Goal: Check status: Check status

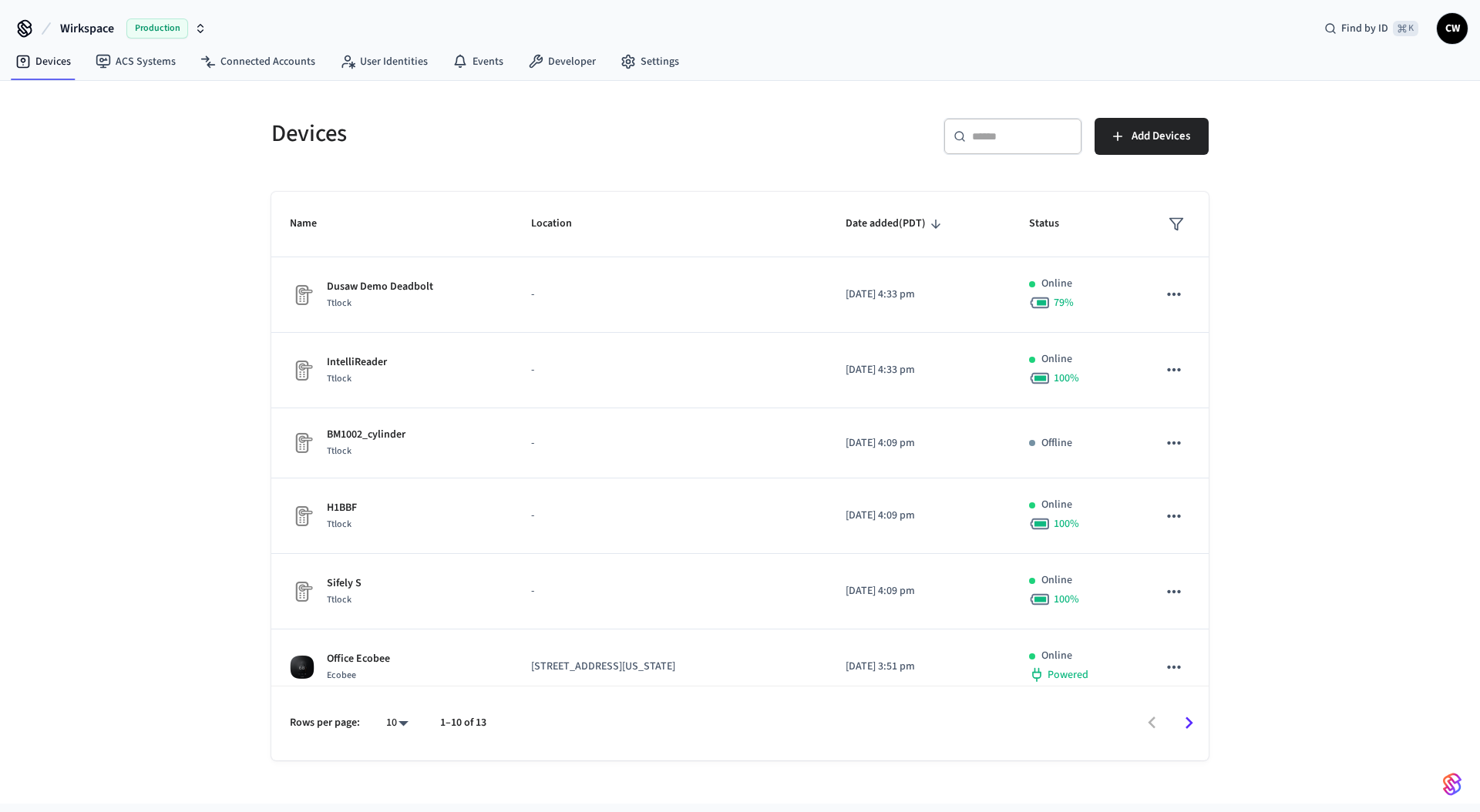
click at [416, 156] on div "Devices" at bounding box center [491, 133] width 478 height 67
click at [101, 29] on span "Wirkspace" at bounding box center [87, 29] width 54 height 19
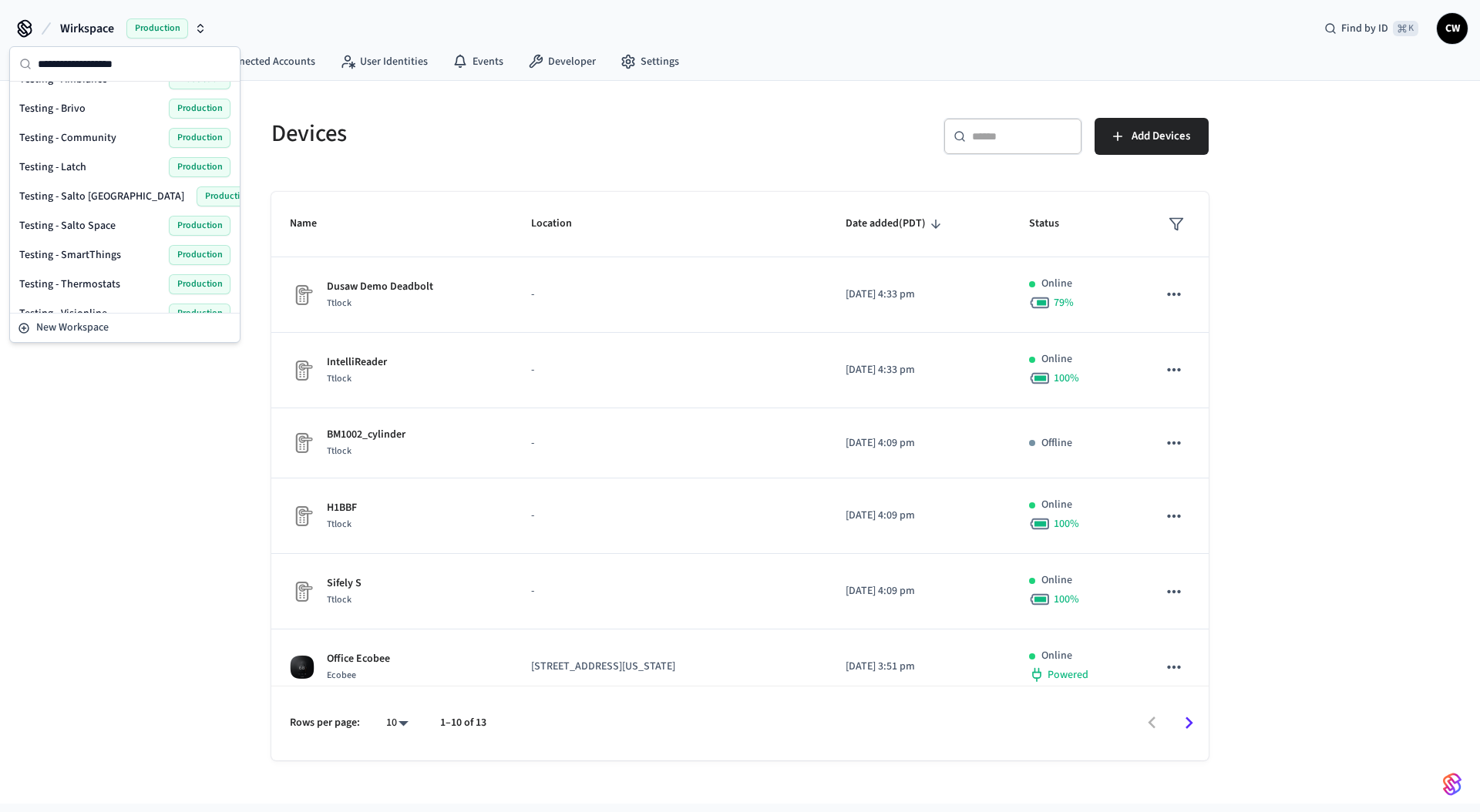
scroll to position [705, 0]
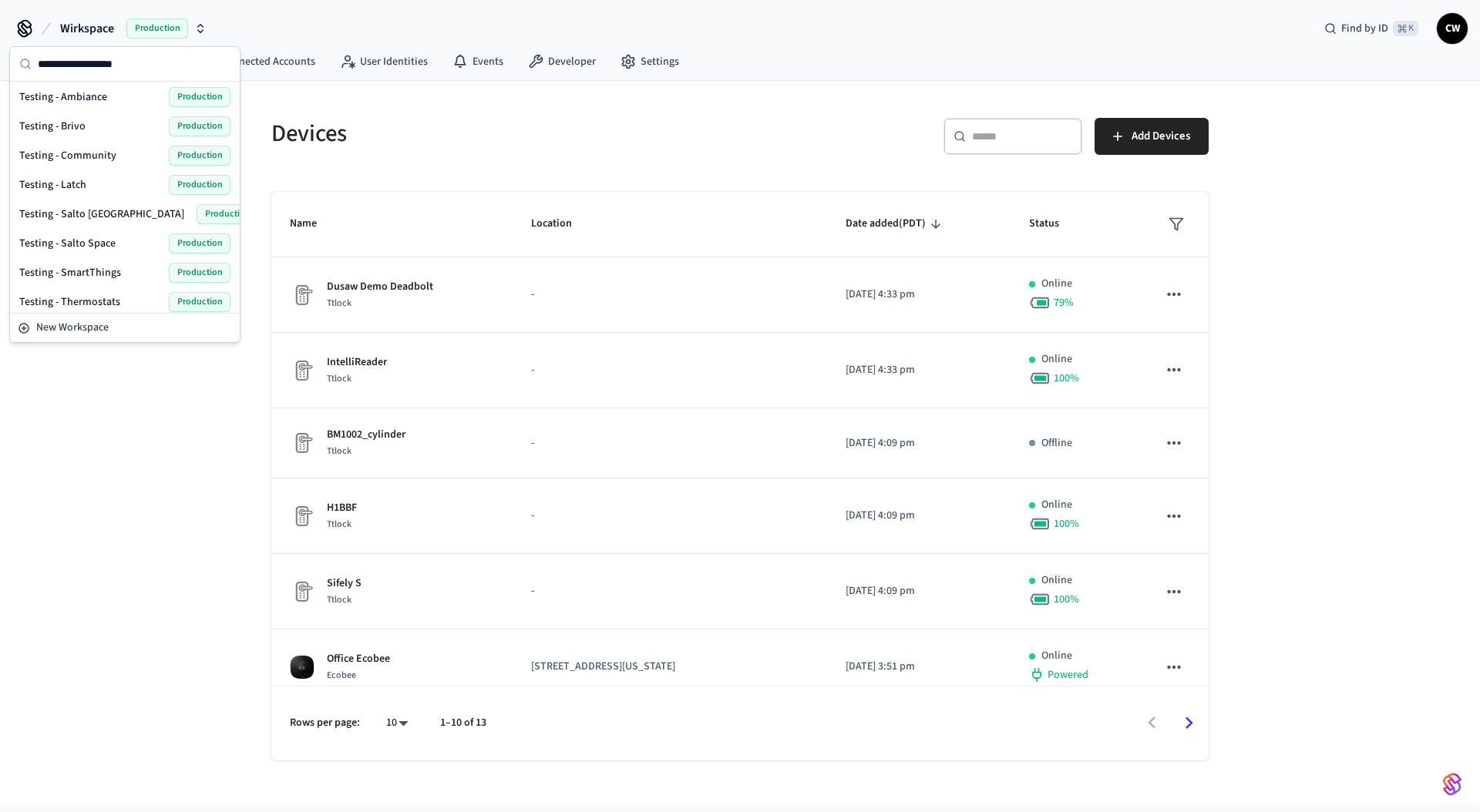
click at [117, 161] on div "Testing - Community Production" at bounding box center [125, 156] width 212 height 20
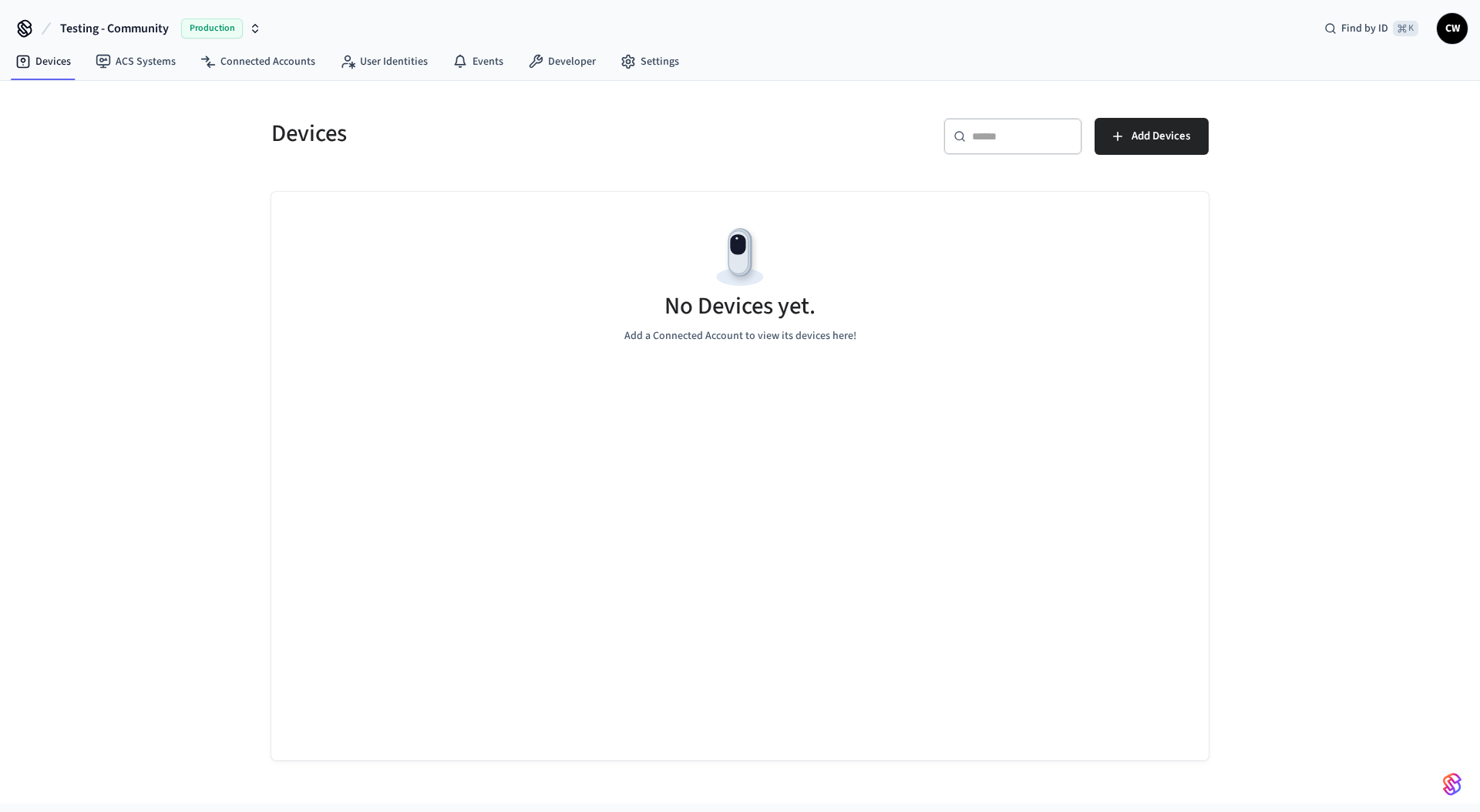
click at [164, 153] on div "Devices ​ ​ Add Devices No Devices yet. Add a Connected Account to view its dev…" at bounding box center [740, 442] width 1480 height 723
click at [131, 61] on link "ACS Systems" at bounding box center [136, 61] width 105 height 28
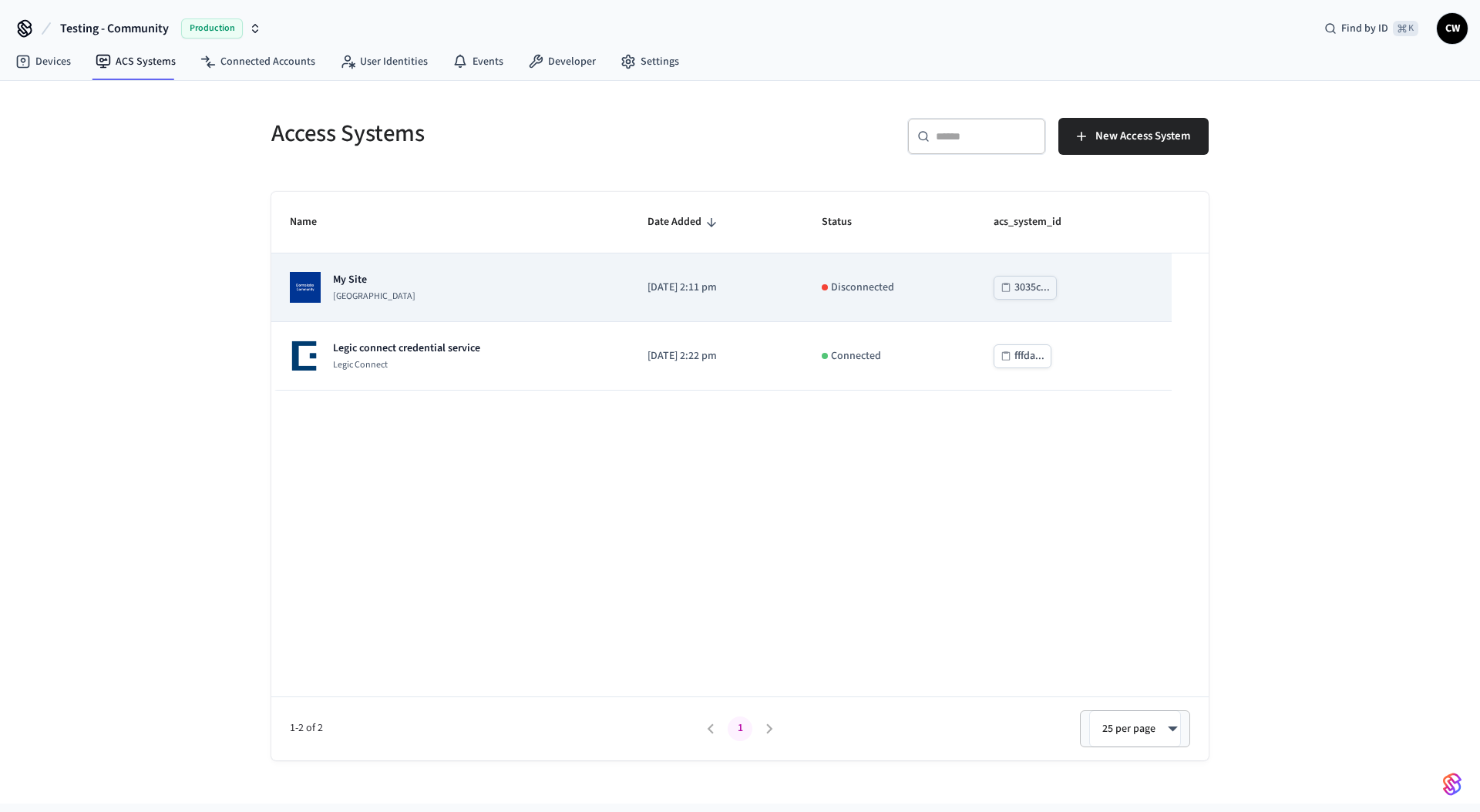
click at [410, 284] on p "My Site" at bounding box center [374, 280] width 83 height 15
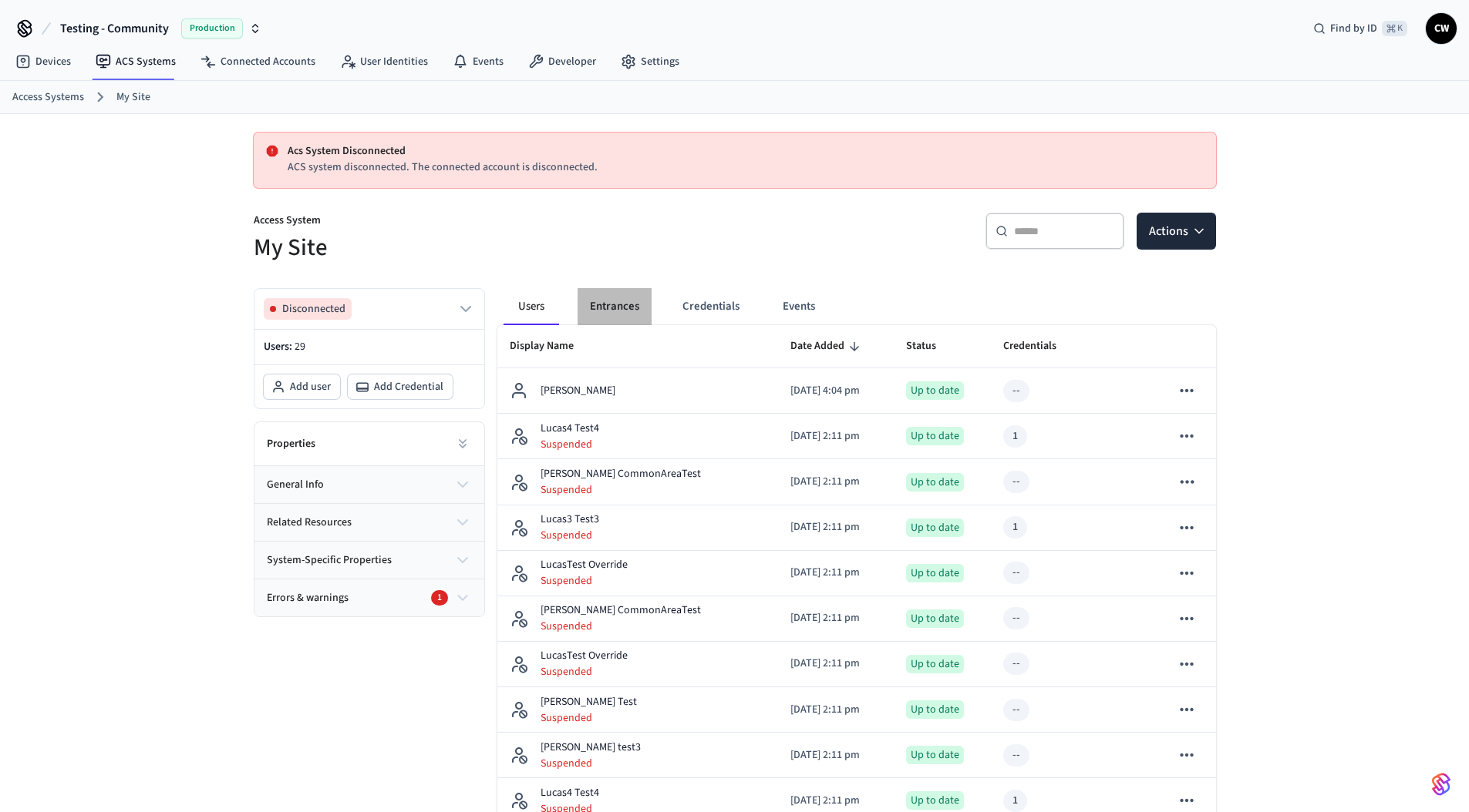
click at [625, 304] on button "Entrances" at bounding box center [614, 307] width 74 height 37
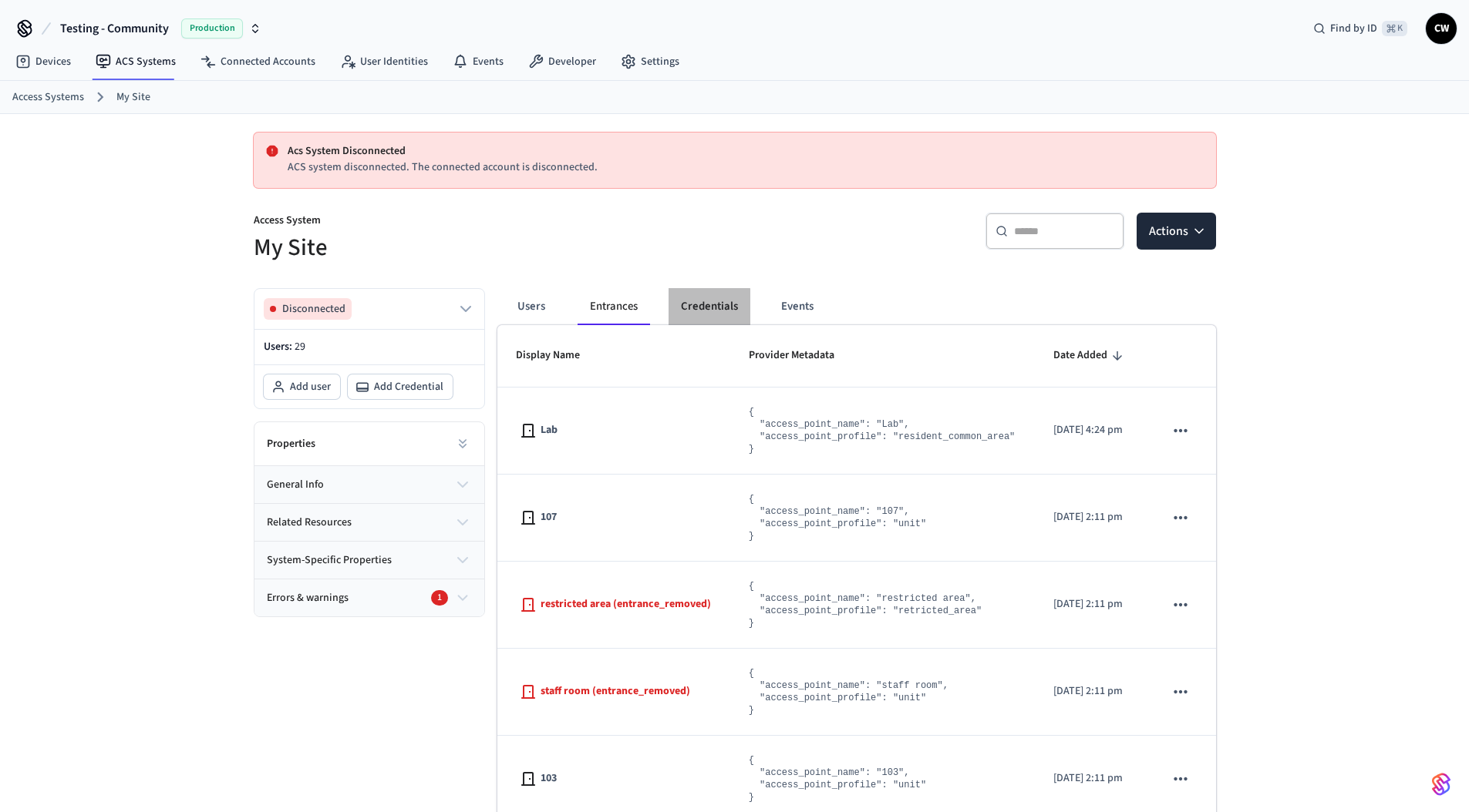
click at [701, 307] on button "Credentials" at bounding box center [709, 307] width 82 height 37
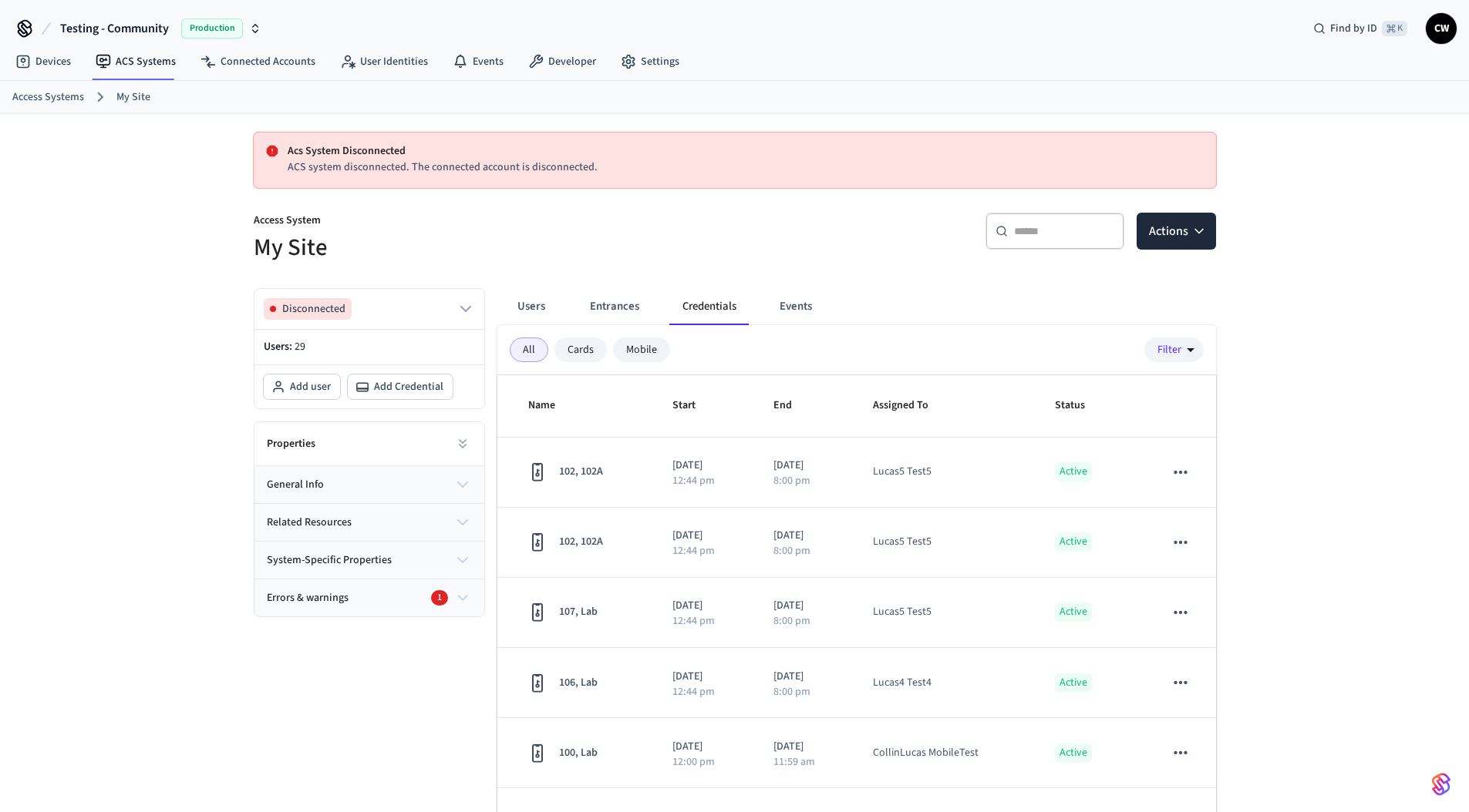
click at [765, 270] on div "Acs System Disconnected ACS system disconnected. The connected account is disco…" at bounding box center [734, 528] width 987 height 830
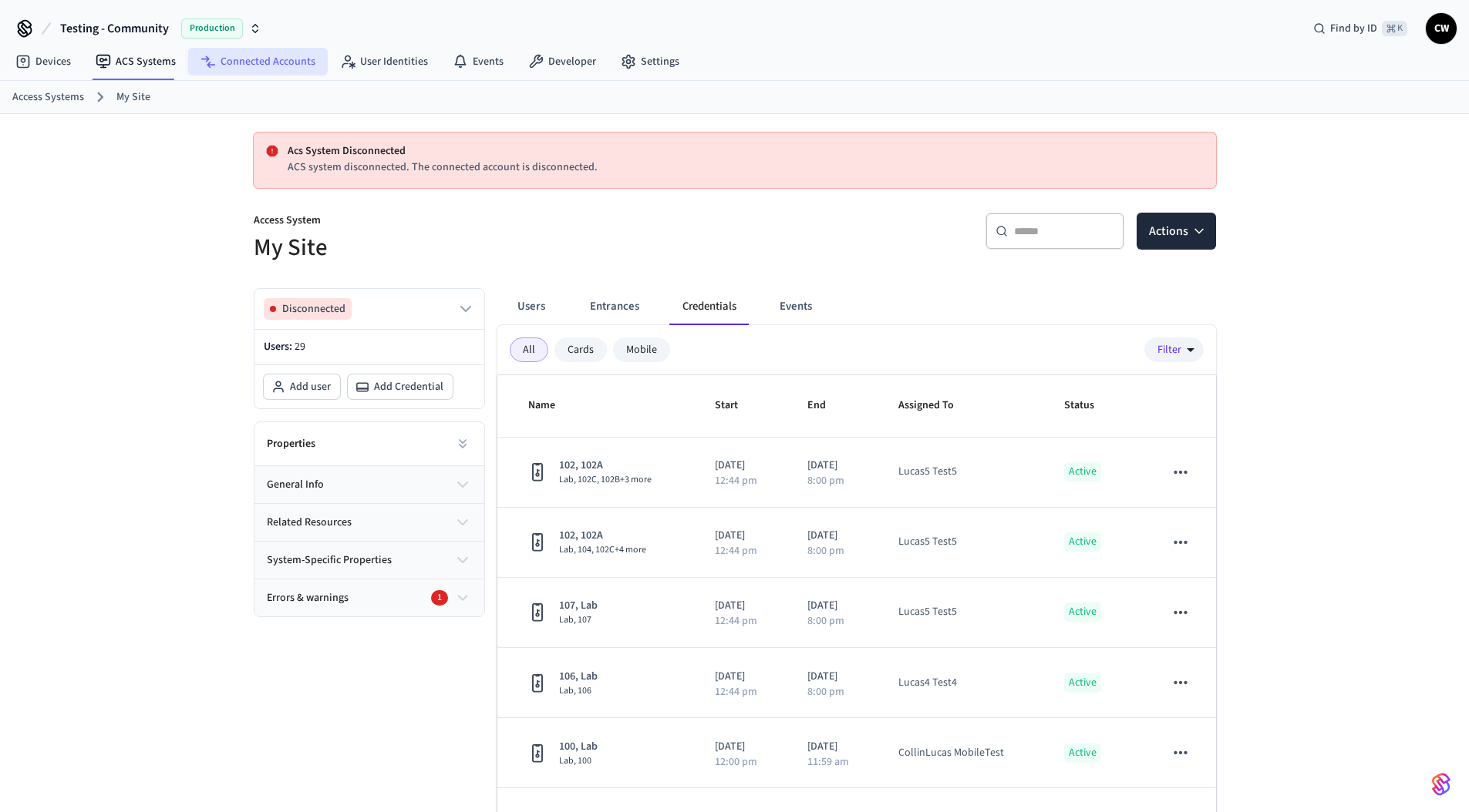
click at [264, 72] on link "Connected Accounts" at bounding box center [258, 61] width 140 height 28
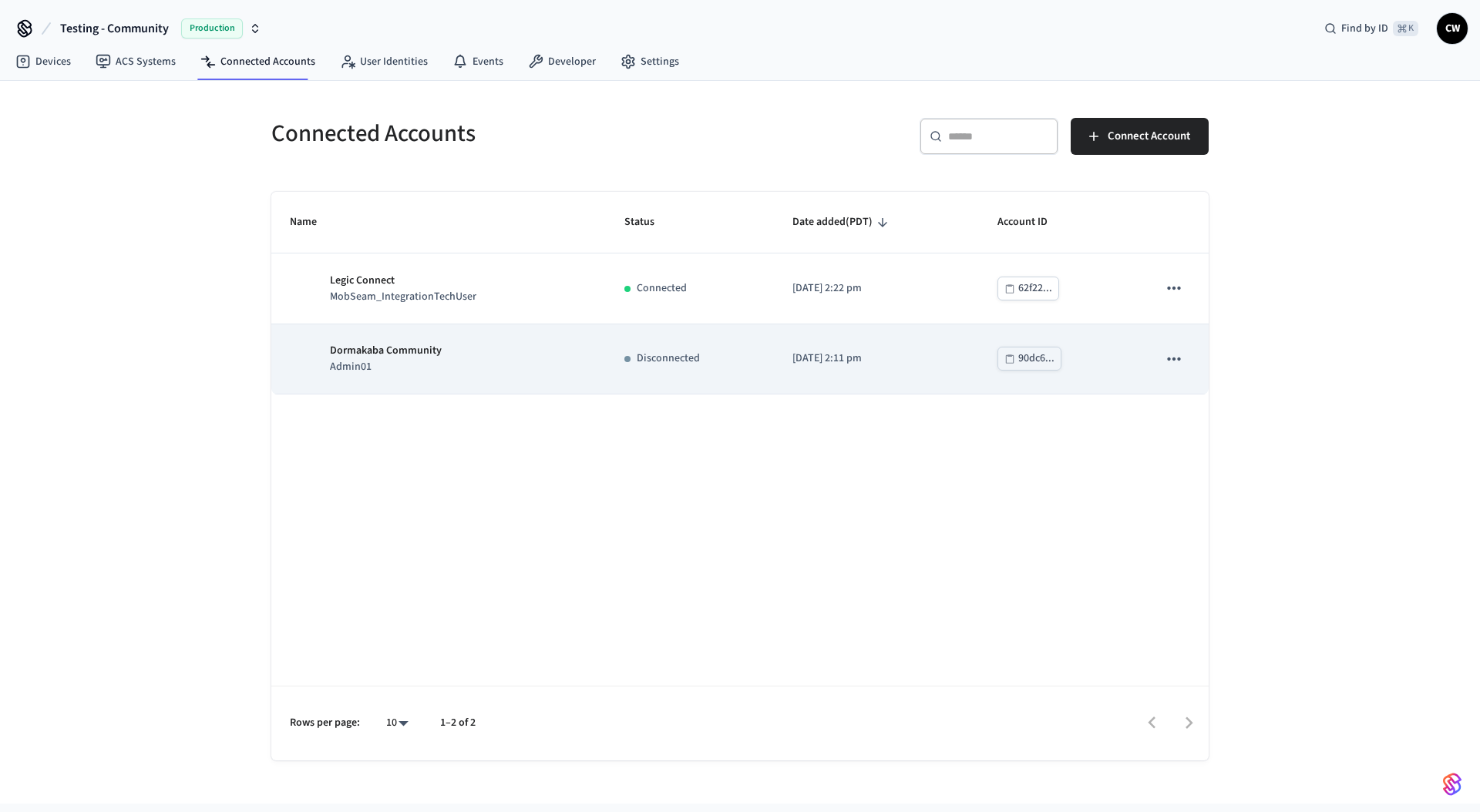
click at [456, 359] on div "Dormakaba Community Admin01" at bounding box center [438, 359] width 298 height 32
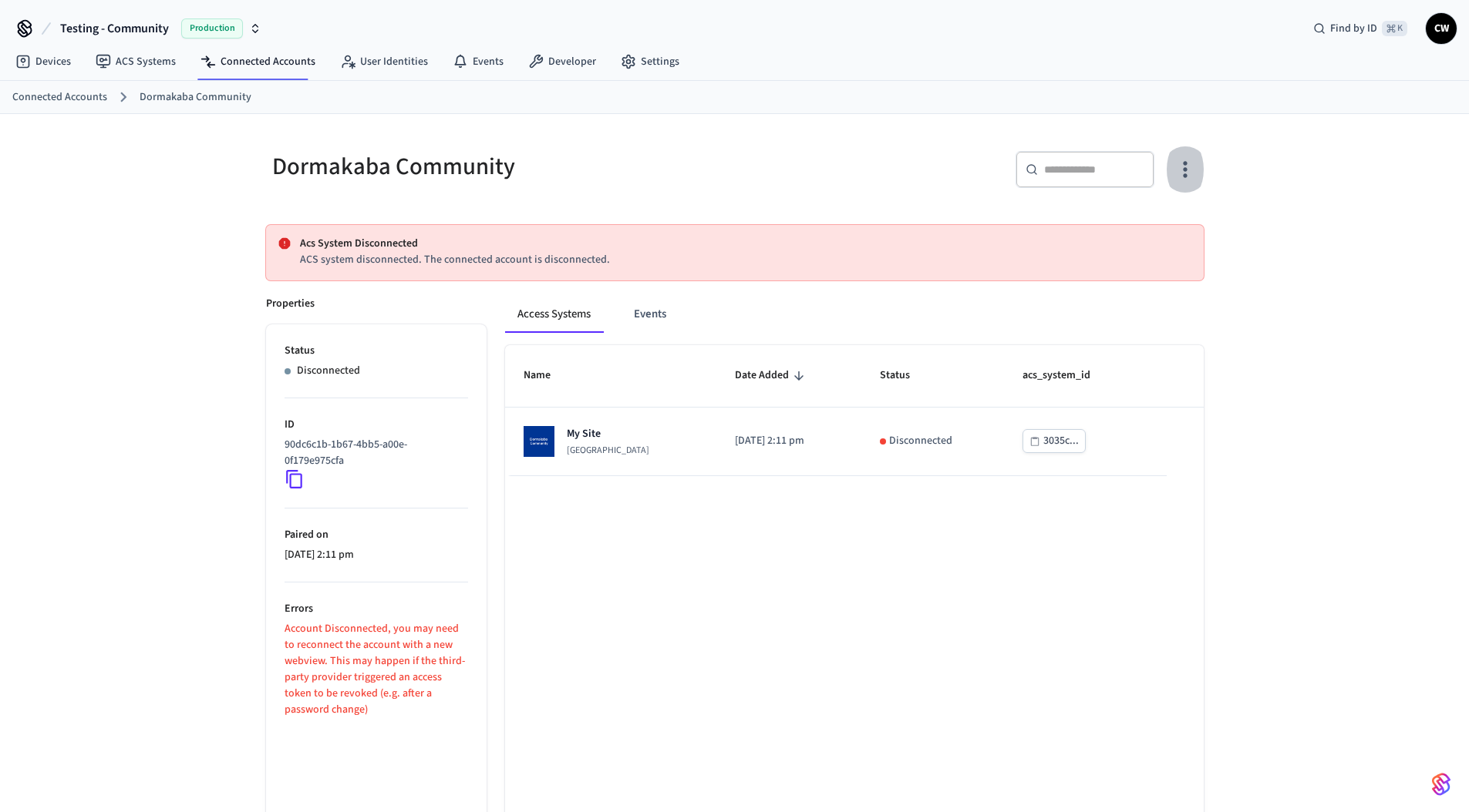
click at [1180, 168] on icon "button" at bounding box center [1184, 169] width 24 height 24
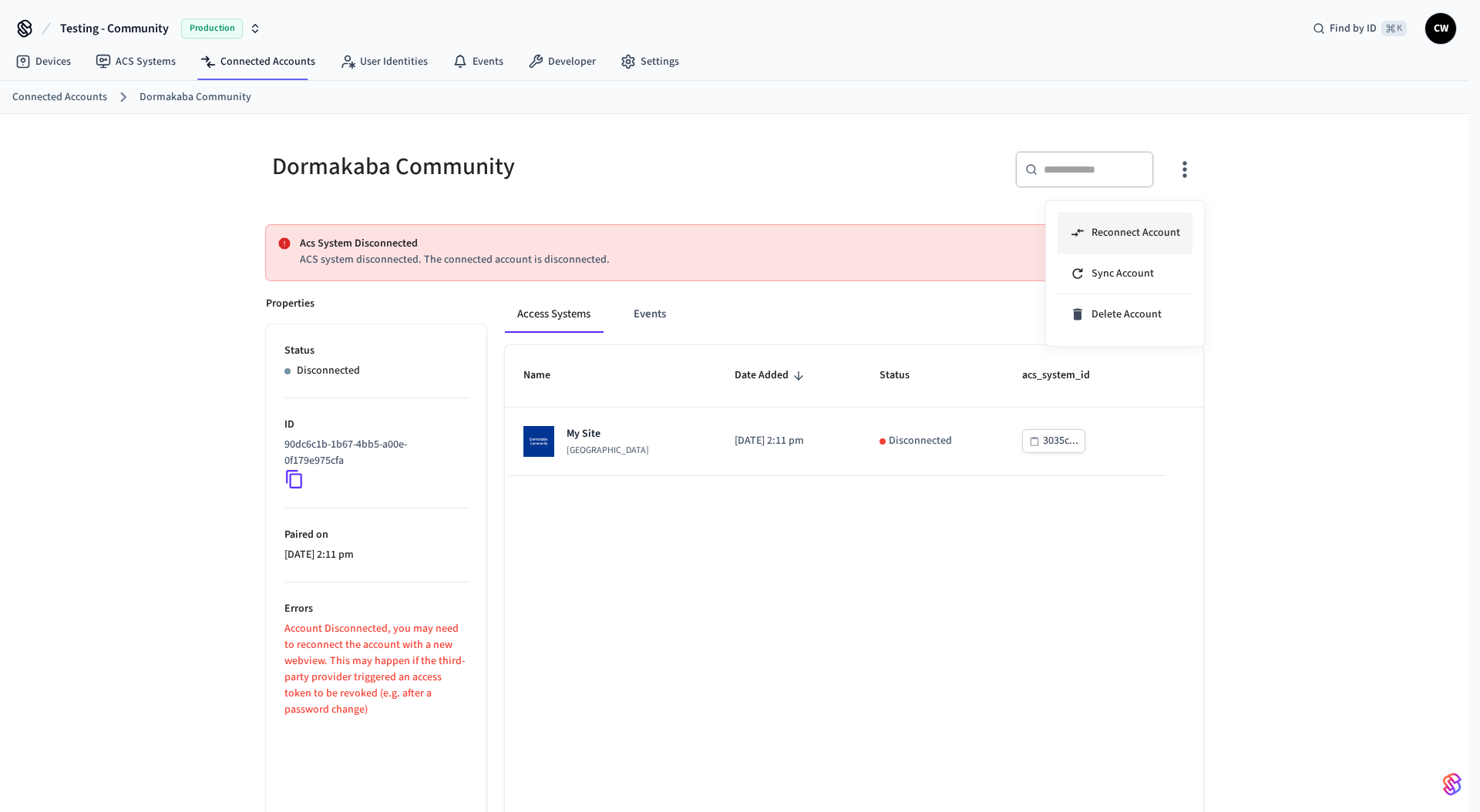
click at [1143, 218] on li "Reconnect Account" at bounding box center [1125, 232] width 135 height 40
click at [744, 172] on div at bounding box center [740, 406] width 1480 height 812
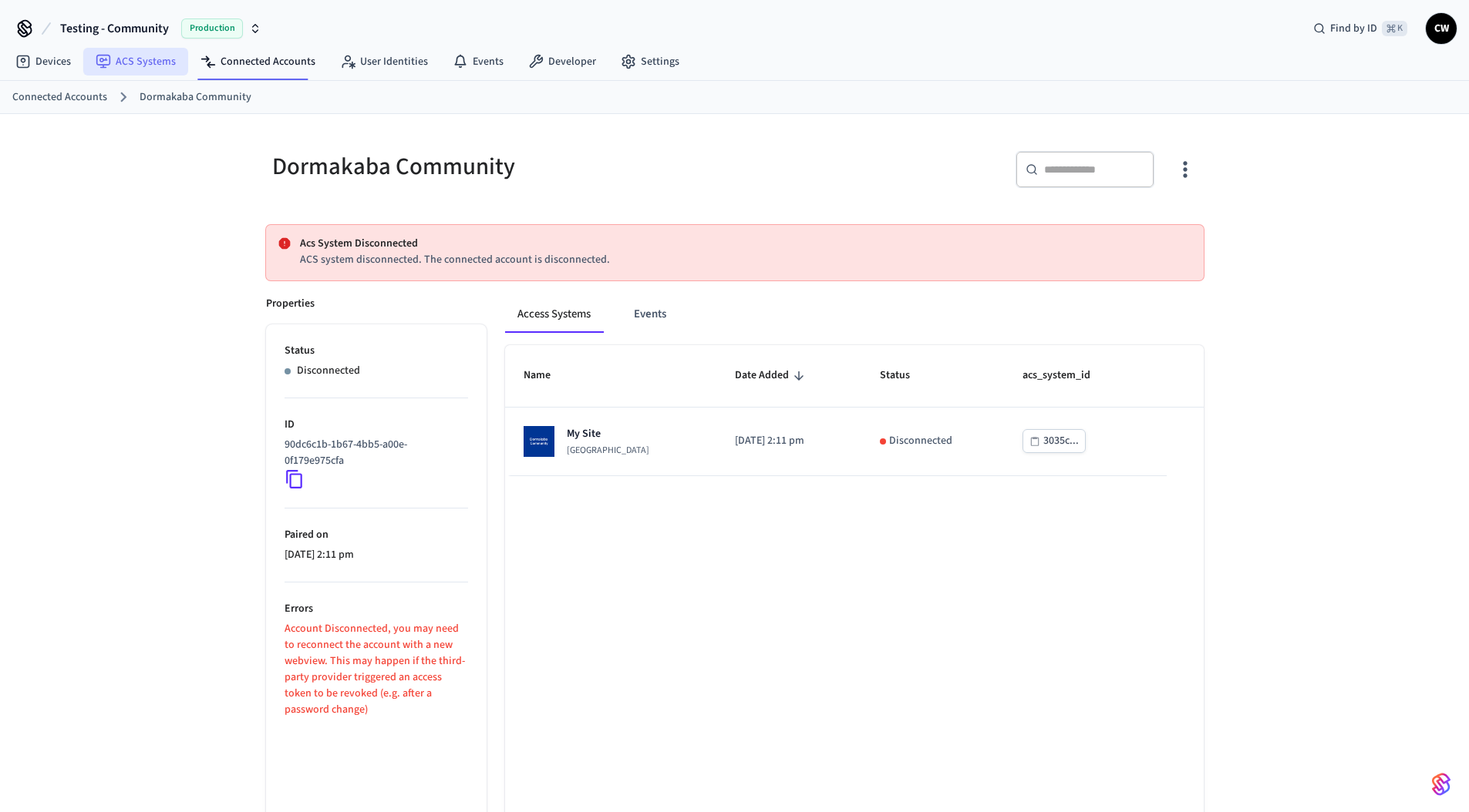
click at [136, 56] on link "ACS Systems" at bounding box center [136, 61] width 105 height 28
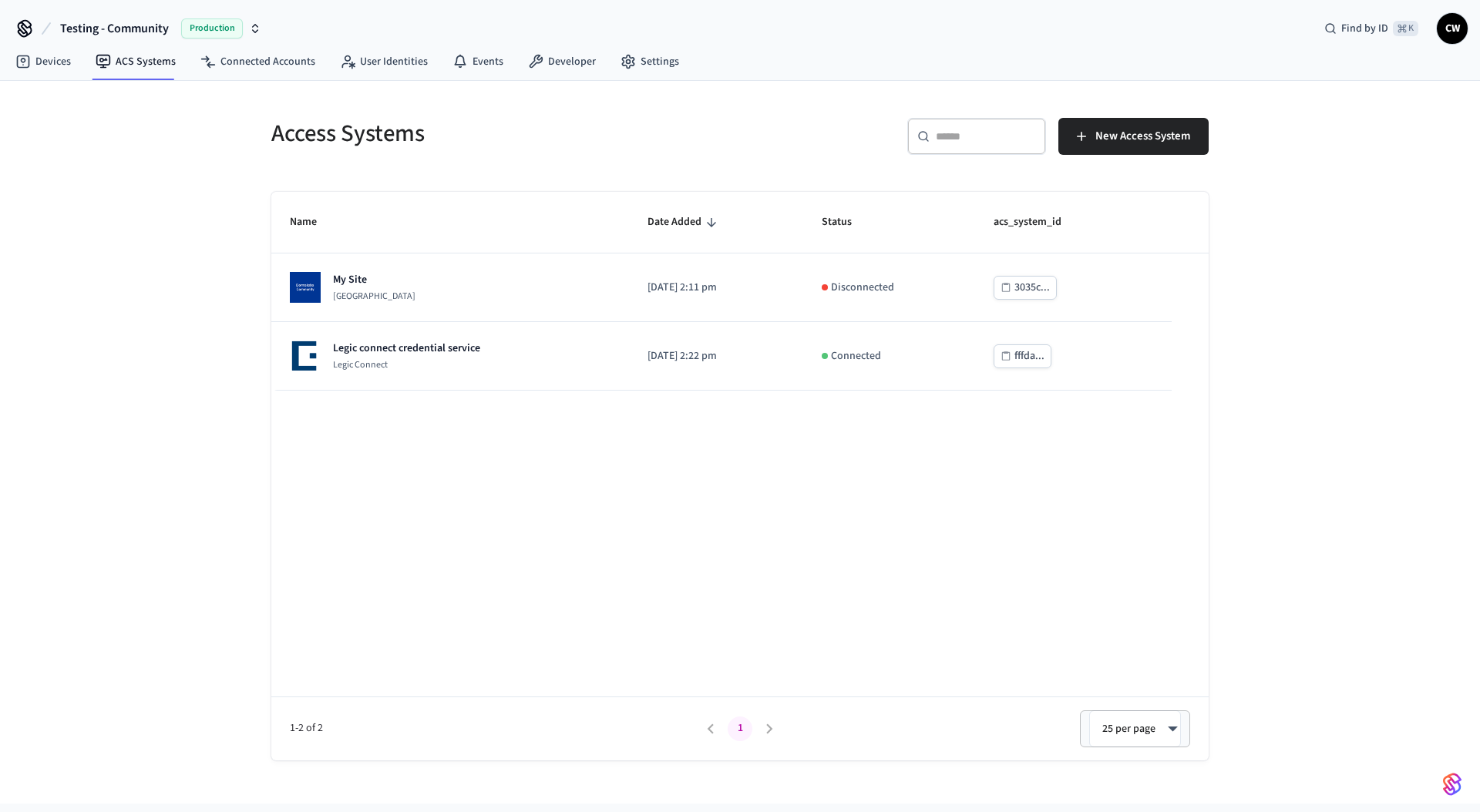
click at [134, 37] on span "Testing - Community" at bounding box center [114, 29] width 109 height 19
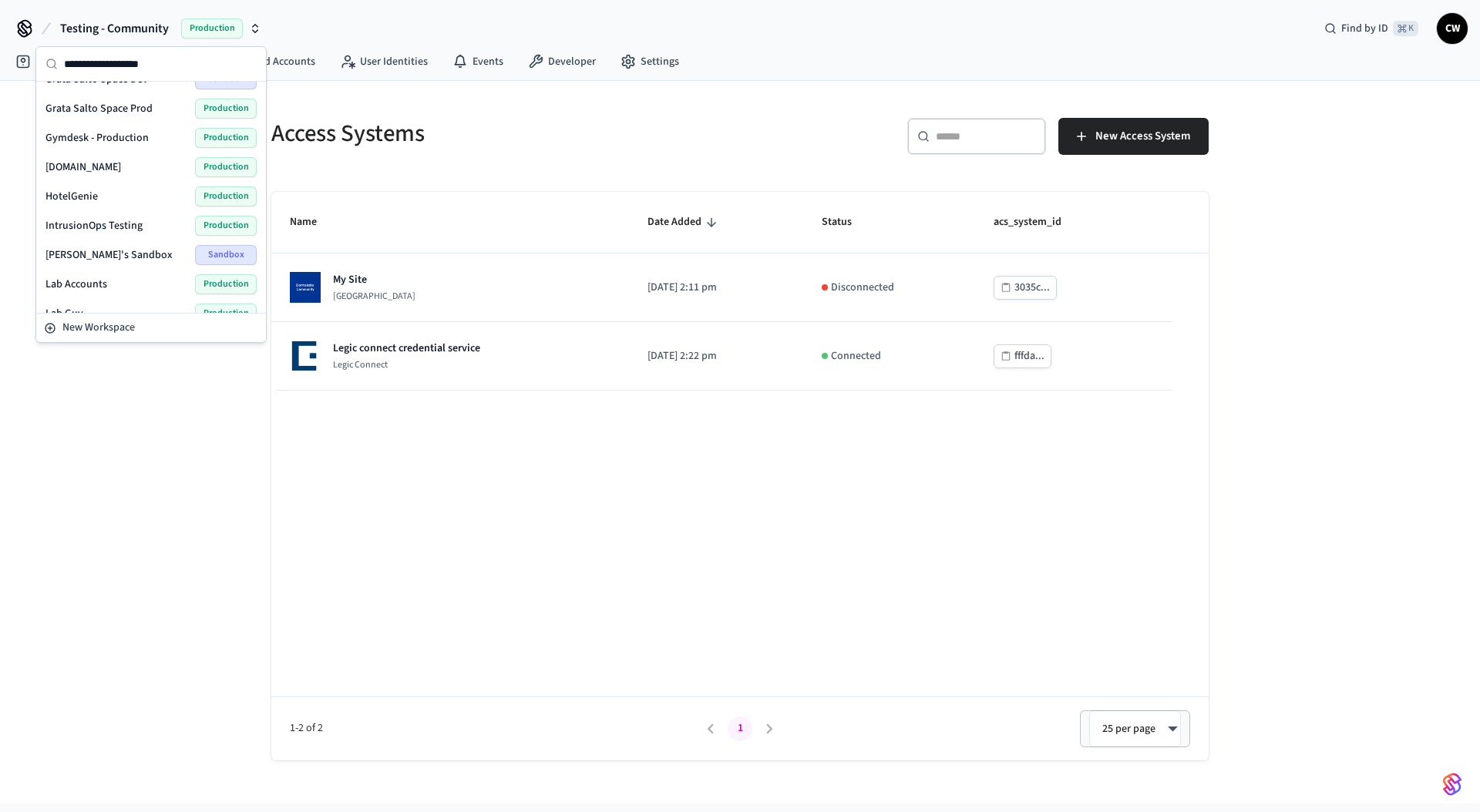
scroll to position [304, 0]
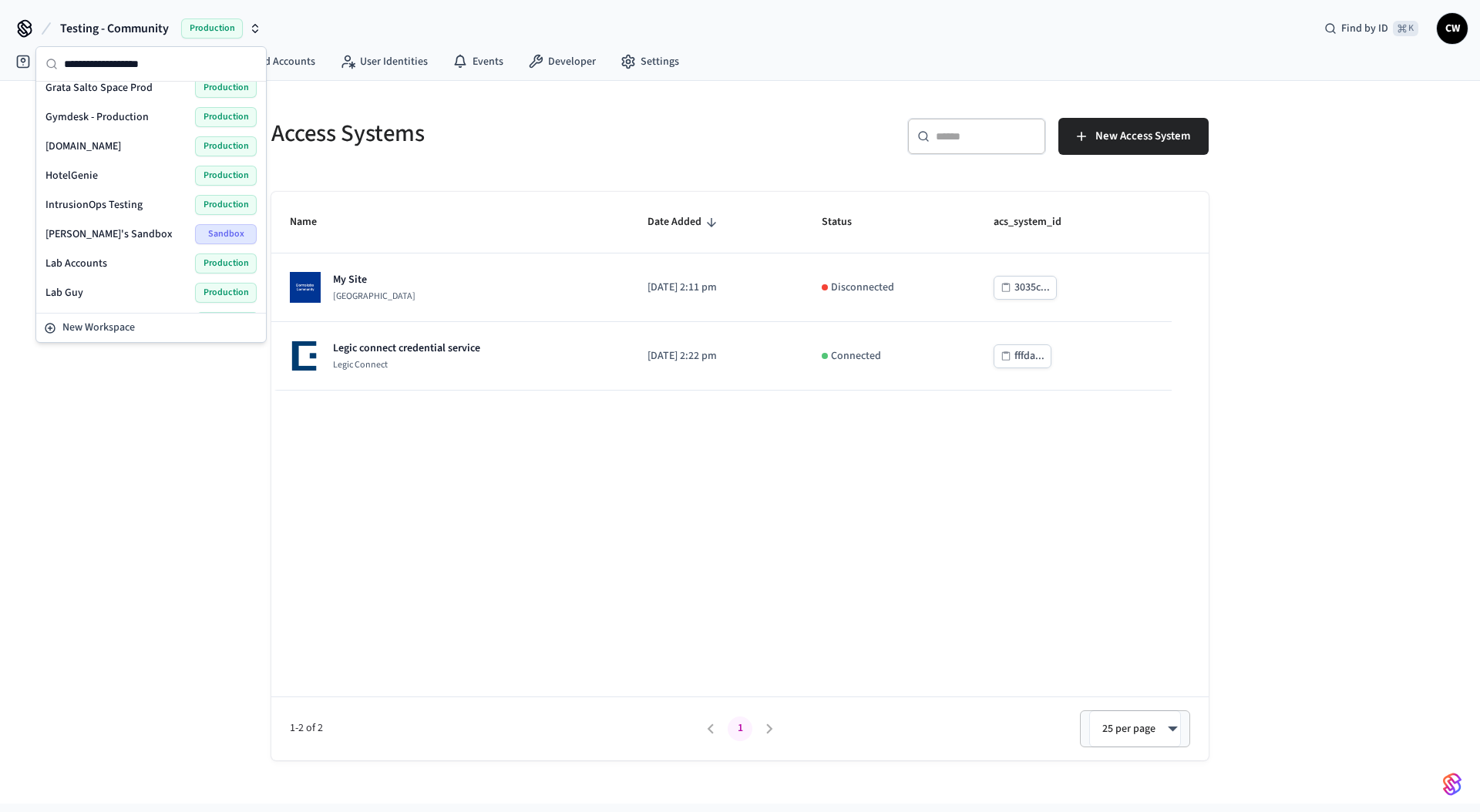
click at [104, 265] on span "Lab Accounts" at bounding box center [76, 264] width 62 height 15
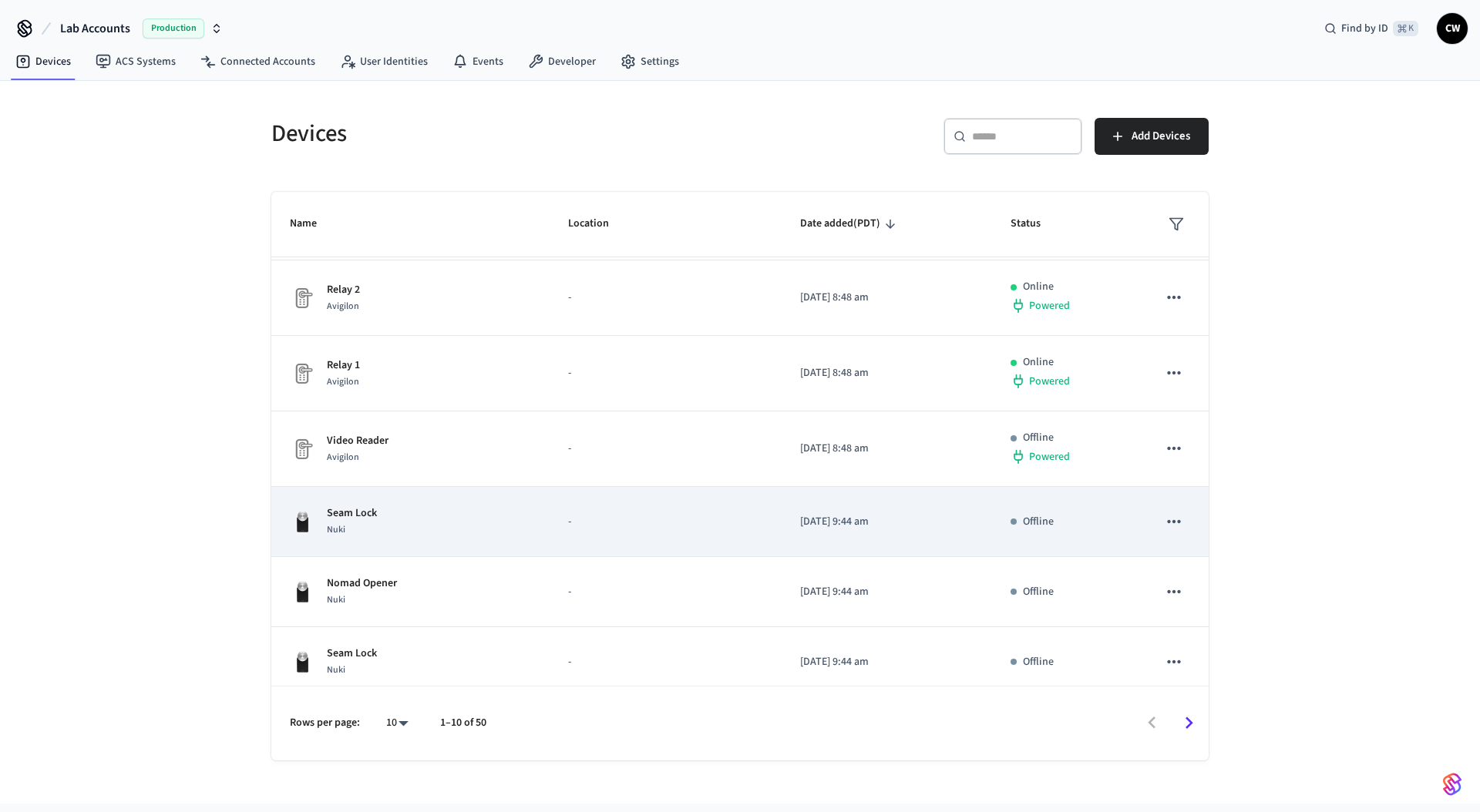
scroll to position [272, 0]
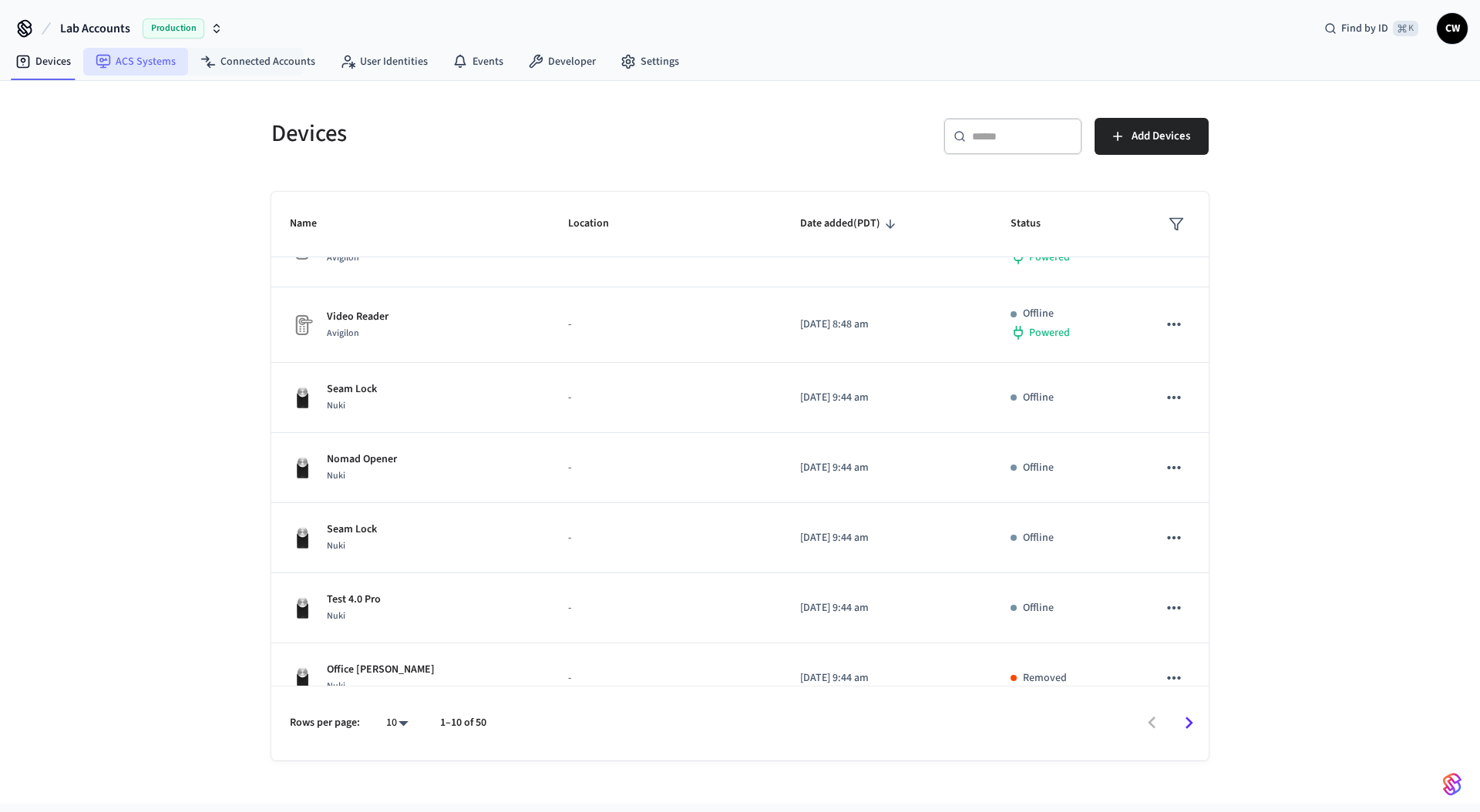
click at [120, 56] on link "ACS Systems" at bounding box center [136, 61] width 105 height 28
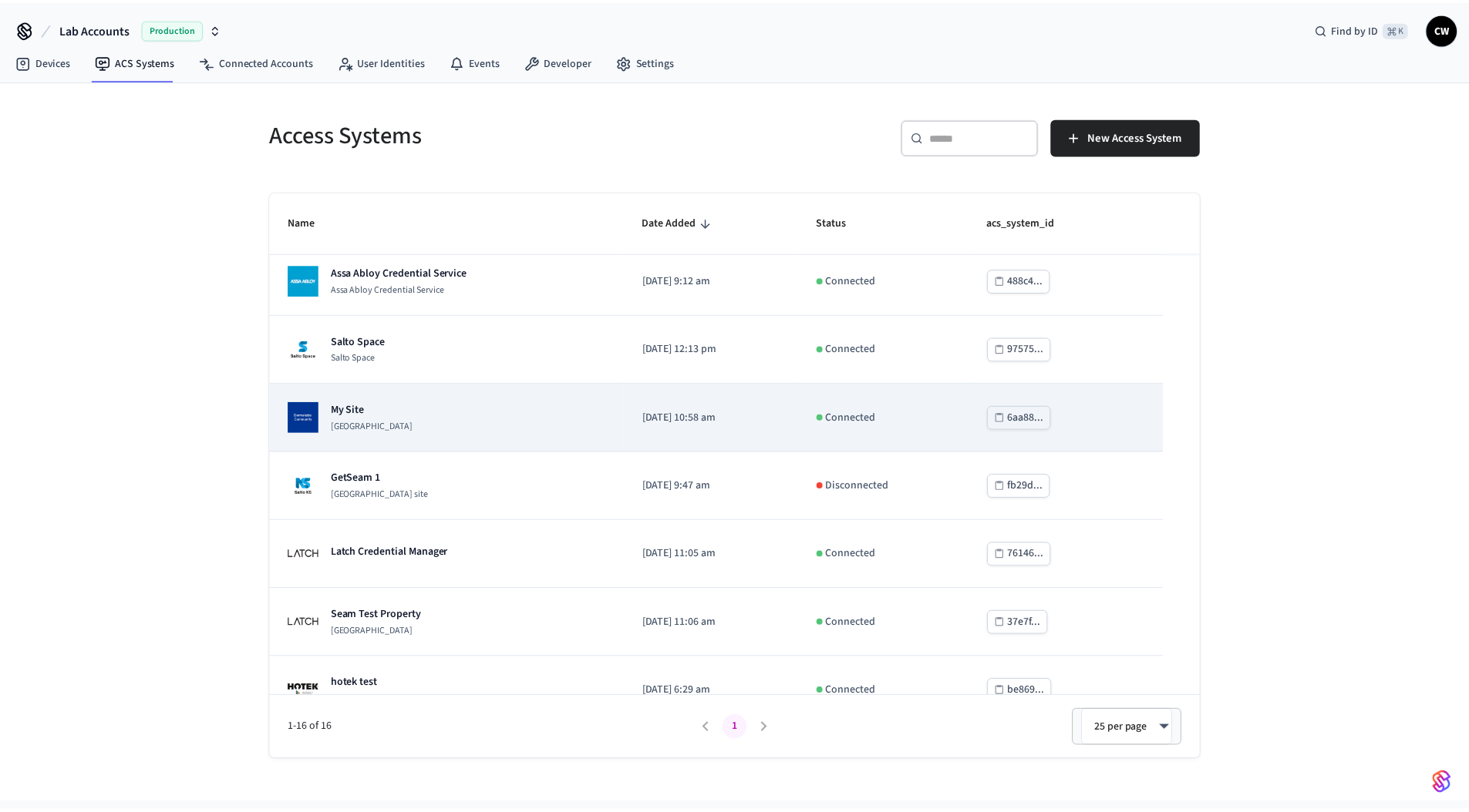
scroll to position [350, 0]
click at [330, 422] on div "My Site [GEOGRAPHIC_DATA]" at bounding box center [352, 417] width 126 height 31
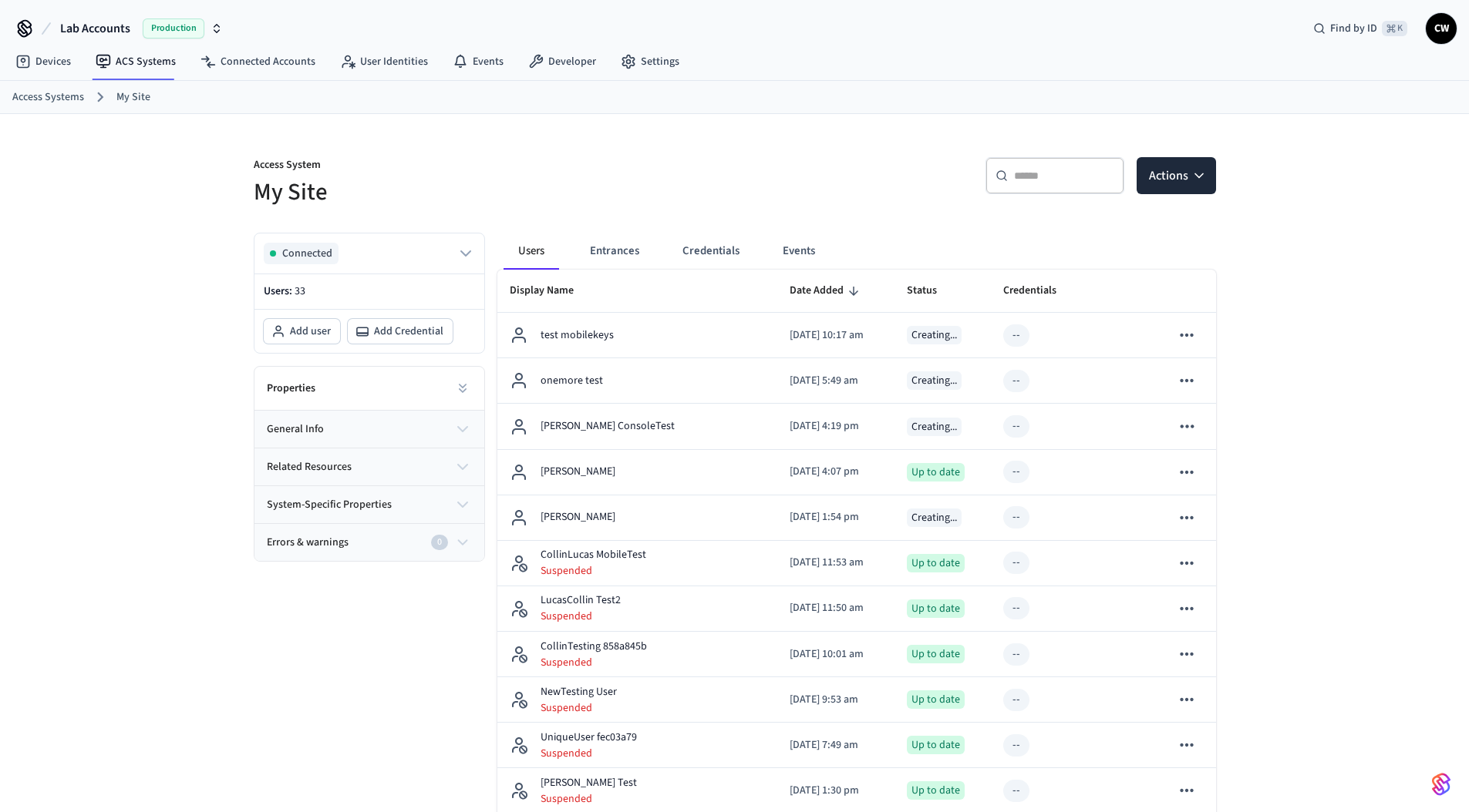
click at [569, 169] on p "Access System" at bounding box center [490, 167] width 472 height 19
